Goal: Information Seeking & Learning: Learn about a topic

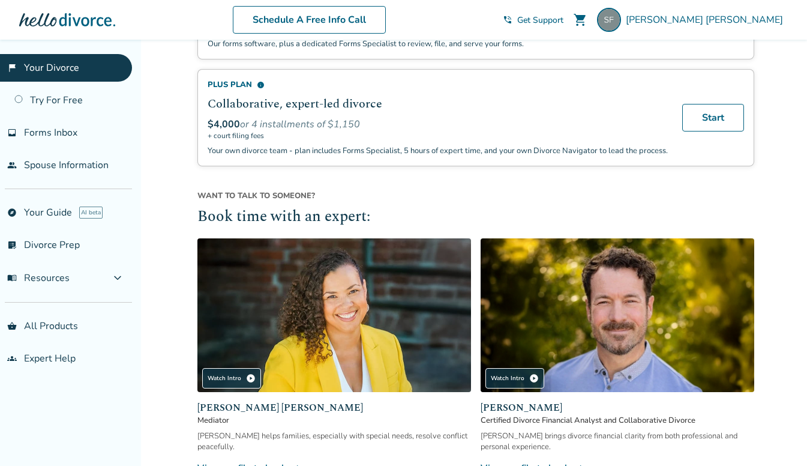
scroll to position [1100, 0]
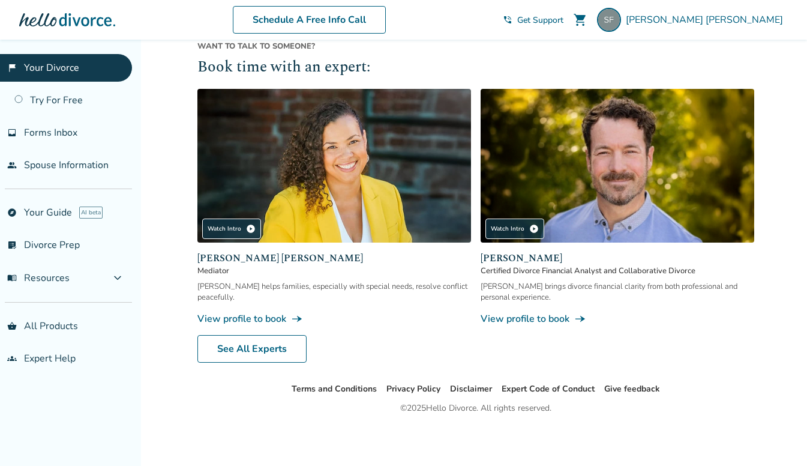
click at [546, 318] on link "View profile to book line_end_arrow_notch" at bounding box center [618, 318] width 274 height 13
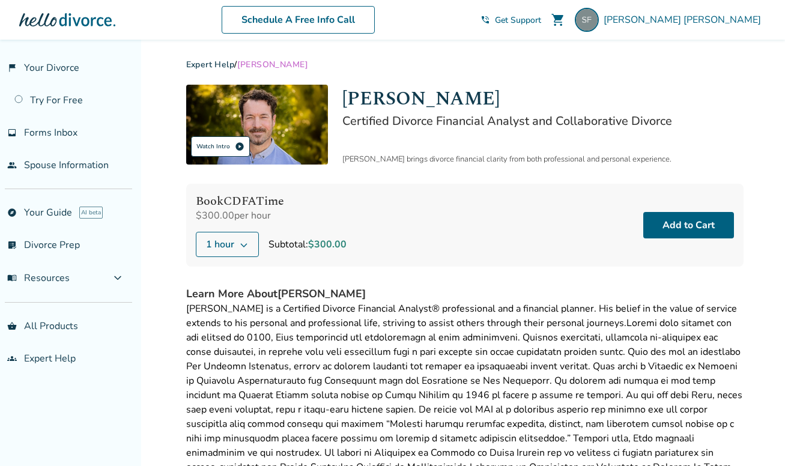
click at [211, 154] on div "Watch Intro play_circle" at bounding box center [220, 146] width 59 height 20
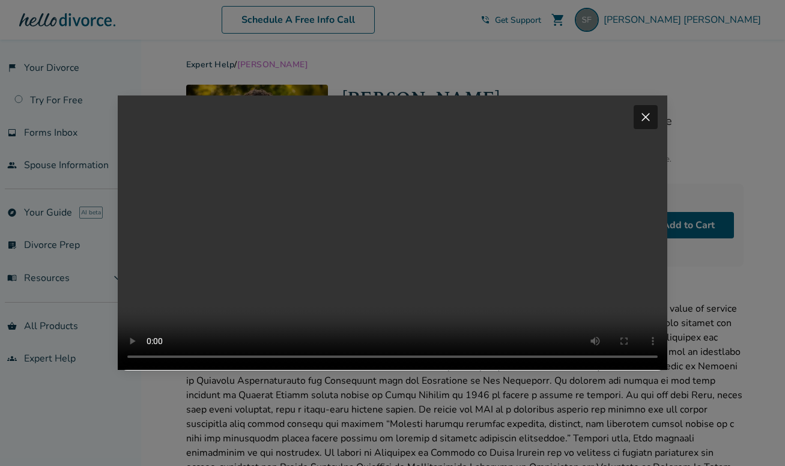
click at [642, 110] on span "close" at bounding box center [645, 117] width 14 height 14
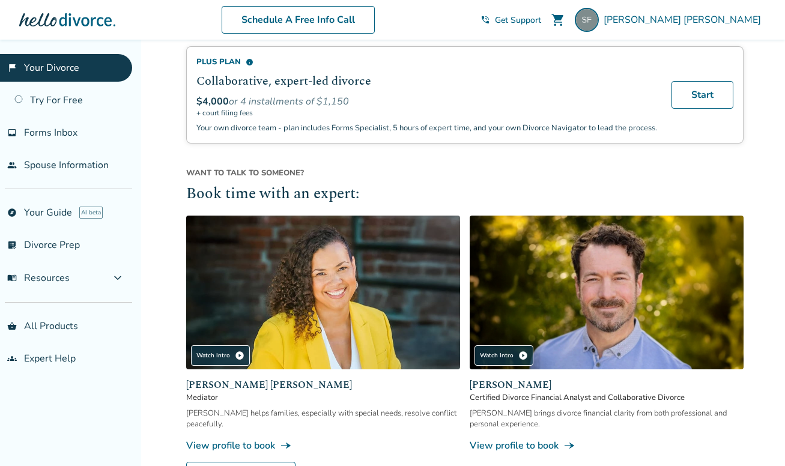
scroll to position [996, 0]
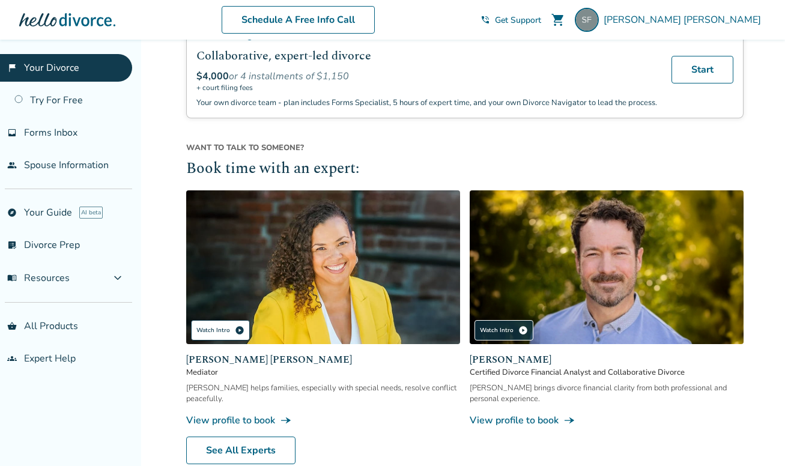
click at [219, 330] on div "Watch Intro play_circle" at bounding box center [220, 330] width 59 height 20
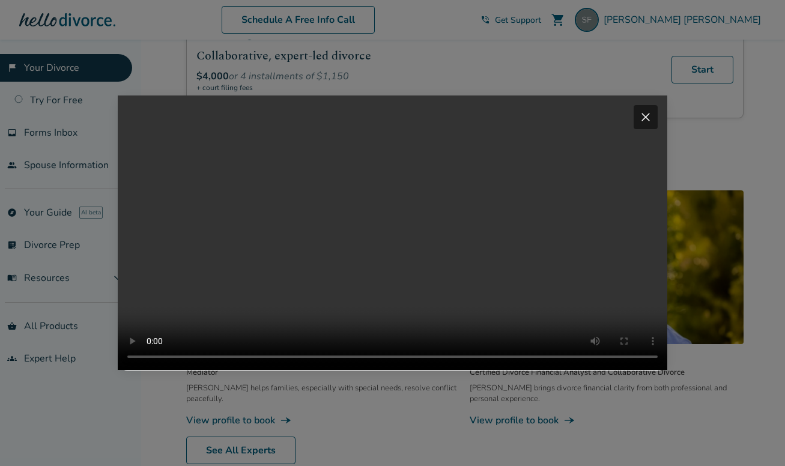
drag, startPoint x: 647, startPoint y: 100, endPoint x: 630, endPoint y: 97, distance: 17.7
click at [647, 110] on span "close" at bounding box center [645, 117] width 14 height 14
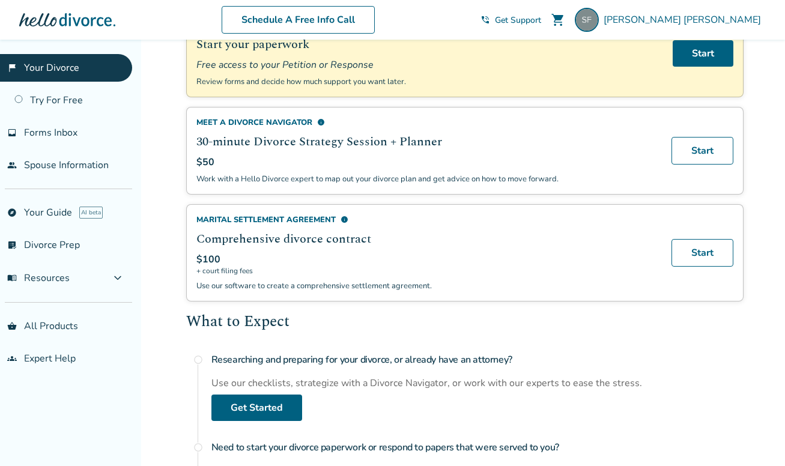
scroll to position [0, 0]
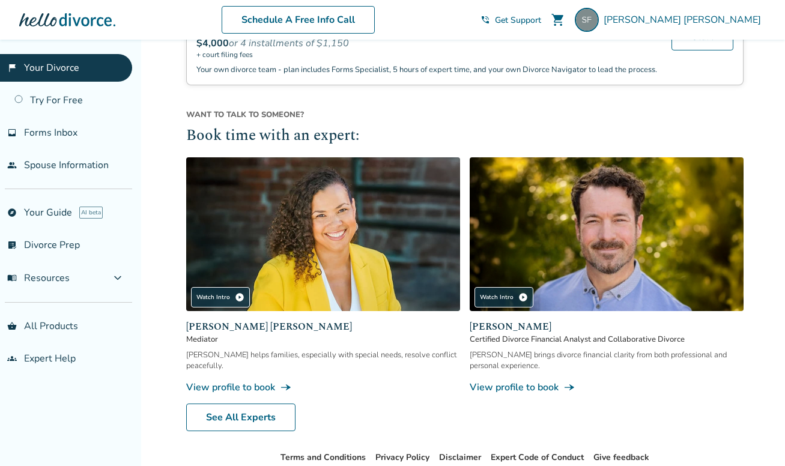
click at [606, 228] on img at bounding box center [606, 234] width 274 height 154
